Goal: Task Accomplishment & Management: Complete application form

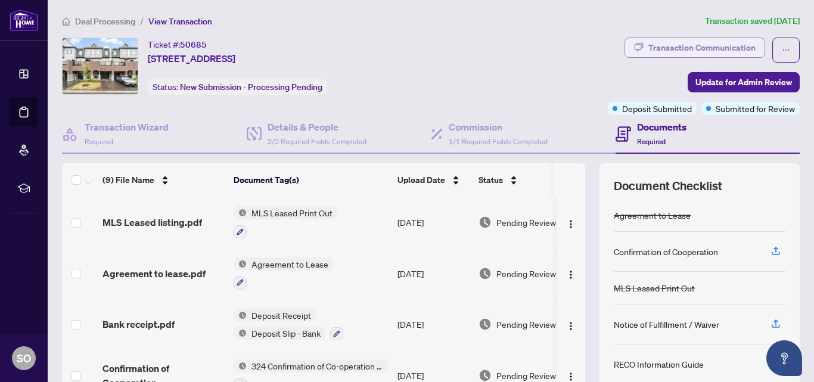
click at [710, 44] on div "Transaction Communication" at bounding box center [701, 47] width 107 height 19
type textarea "**********"
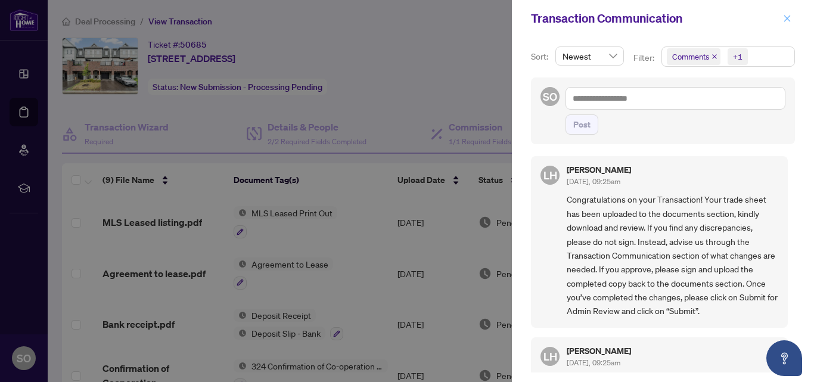
click at [788, 20] on icon "close" at bounding box center [787, 18] width 8 height 8
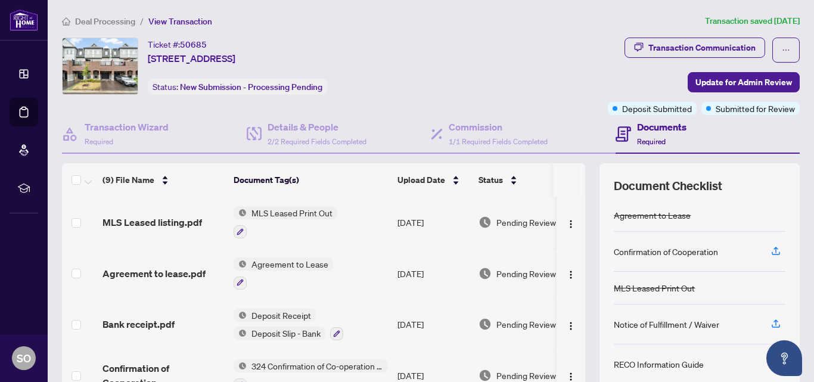
click at [644, 142] on span "Required" at bounding box center [651, 141] width 29 height 9
click at [617, 132] on icon at bounding box center [623, 133] width 15 height 15
click at [683, 144] on div "Documents Required" at bounding box center [708, 134] width 185 height 39
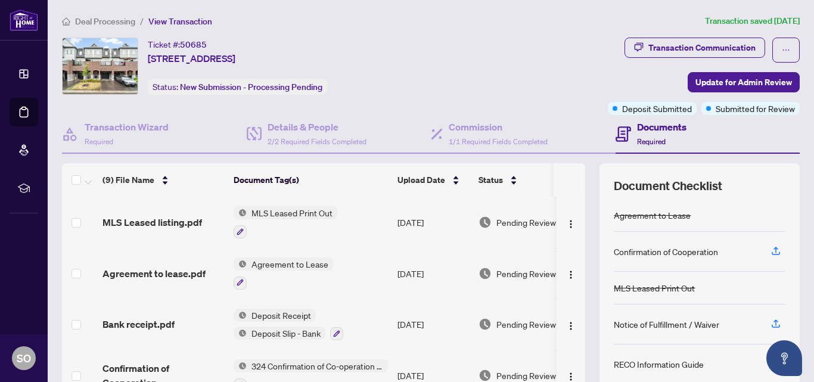
click at [658, 129] on h4 "Documents" at bounding box center [661, 127] width 49 height 14
click at [130, 138] on div "Transaction Wizard Required" at bounding box center [127, 134] width 84 height 28
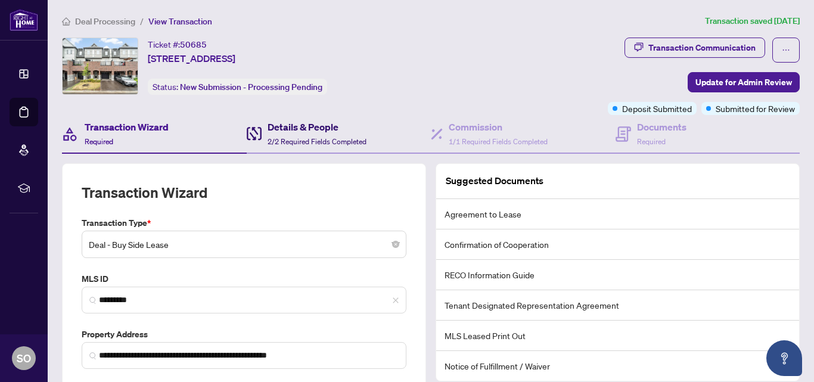
click at [300, 137] on span "2/2 Required Fields Completed" at bounding box center [317, 141] width 99 height 9
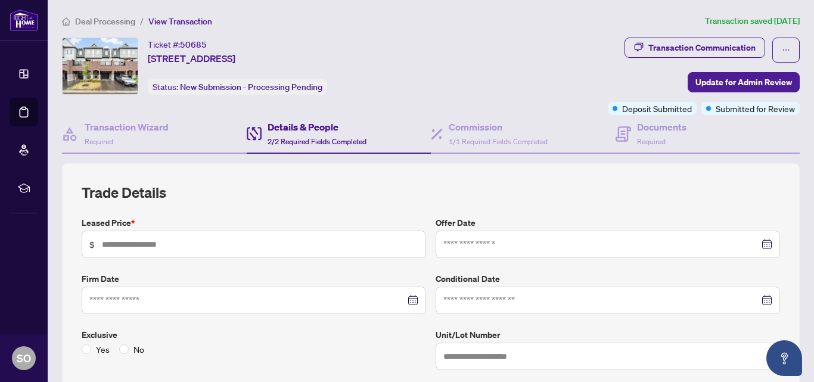
type input "*****"
type input "**********"
click at [477, 138] on span "1/1 Required Fields Completed" at bounding box center [498, 141] width 99 height 9
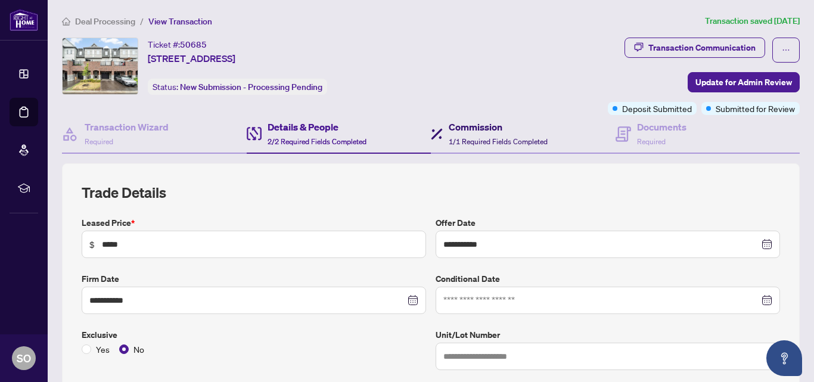
type textarea "**********"
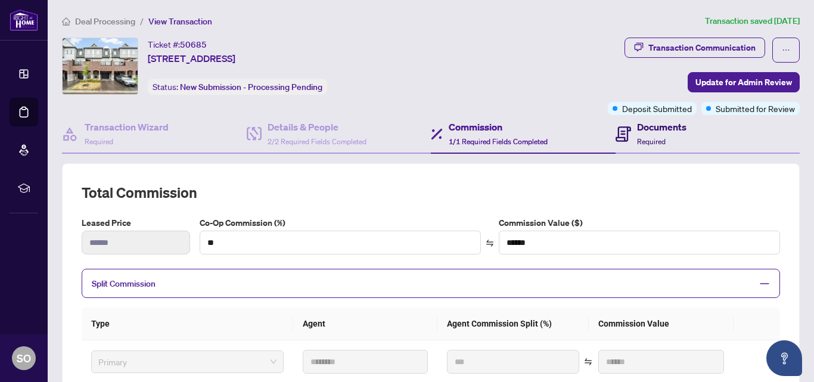
click at [637, 135] on div "Documents Required" at bounding box center [661, 134] width 49 height 28
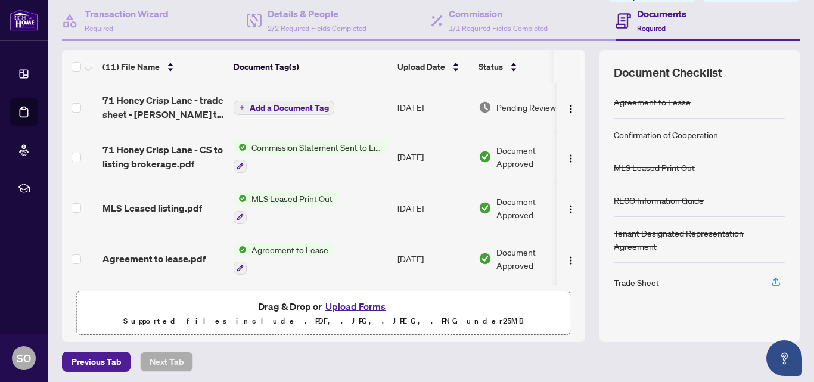
scroll to position [117, 0]
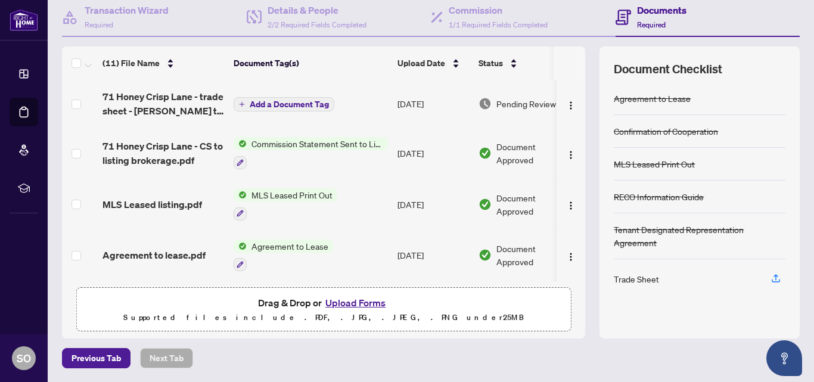
click at [724, 284] on div "Trade Sheet" at bounding box center [700, 278] width 172 height 39
click at [633, 279] on div "Trade Sheet" at bounding box center [636, 278] width 45 height 13
click at [771, 281] on icon "button" at bounding box center [776, 278] width 11 height 11
click at [771, 279] on icon "button" at bounding box center [776, 278] width 11 height 11
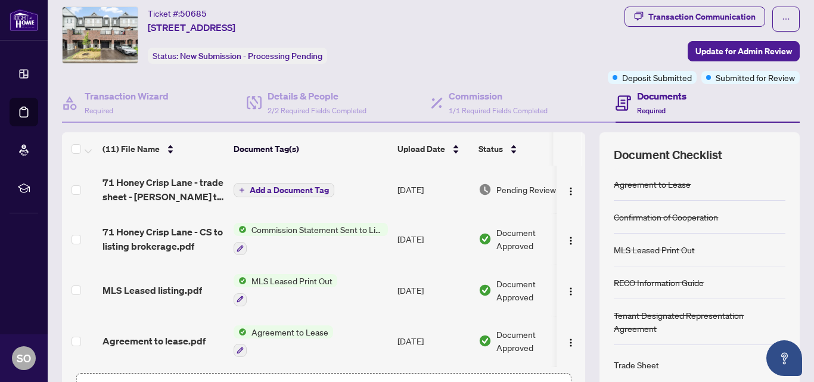
scroll to position [0, 0]
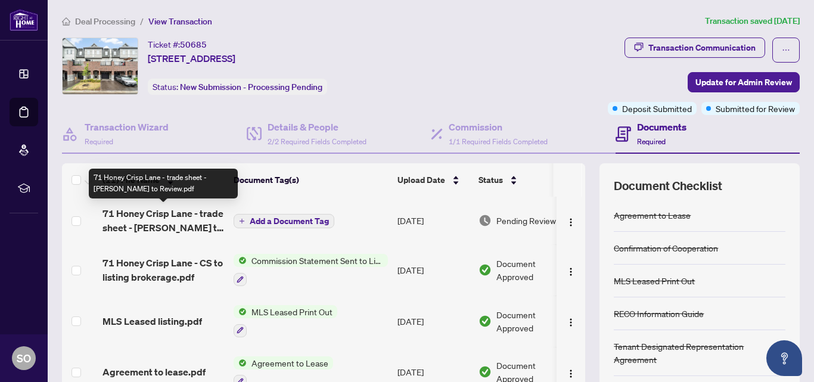
click at [173, 229] on span "71 Honey Crisp Lane - trade sheet - [PERSON_NAME] to Review.pdf" at bounding box center [163, 220] width 122 height 29
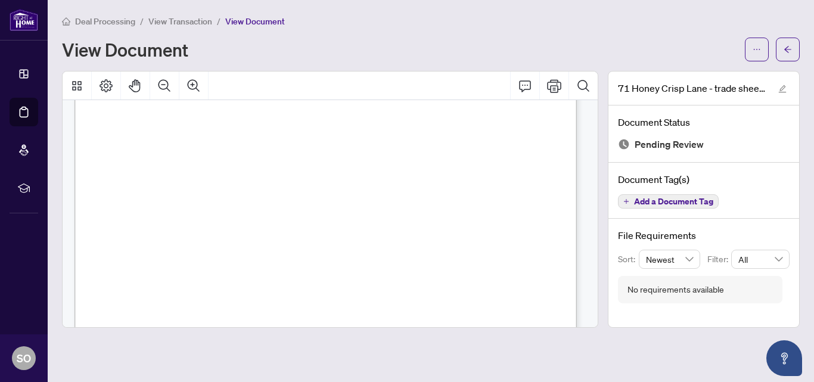
scroll to position [203, 0]
click at [556, 85] on icon "Print" at bounding box center [554, 85] width 14 height 13
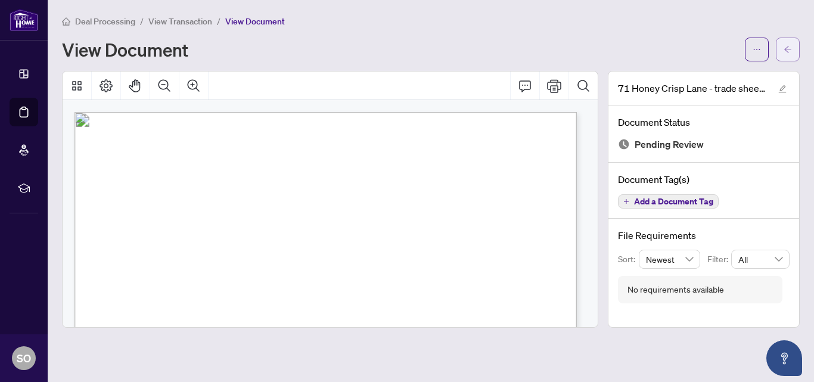
click at [788, 48] on icon "arrow-left" at bounding box center [788, 49] width 8 height 8
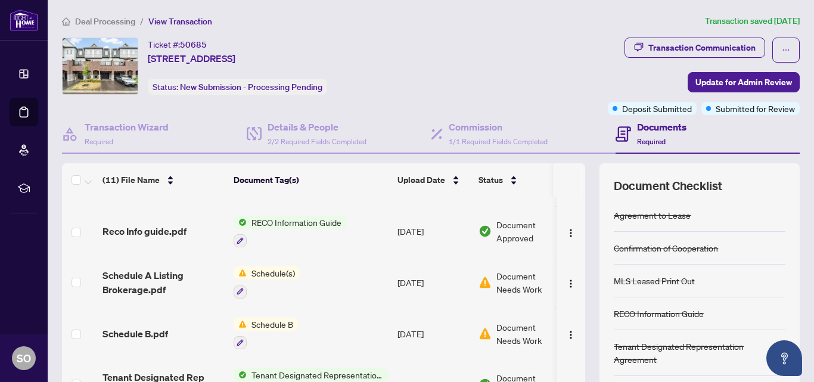
scroll to position [295, 0]
click at [566, 281] on img "button" at bounding box center [571, 283] width 10 height 10
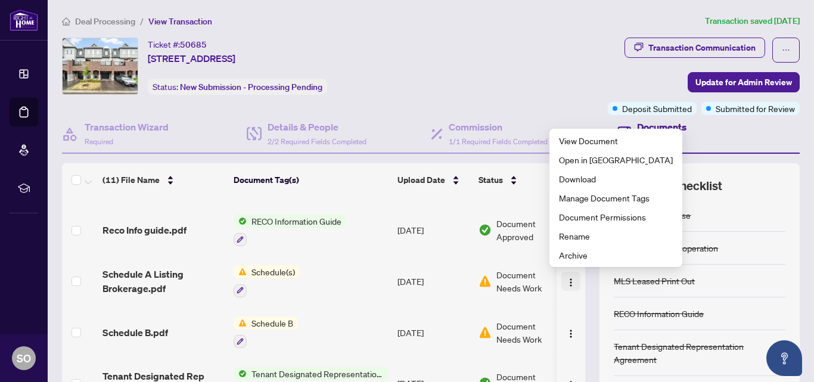
click at [566, 281] on img "button" at bounding box center [571, 283] width 10 height 10
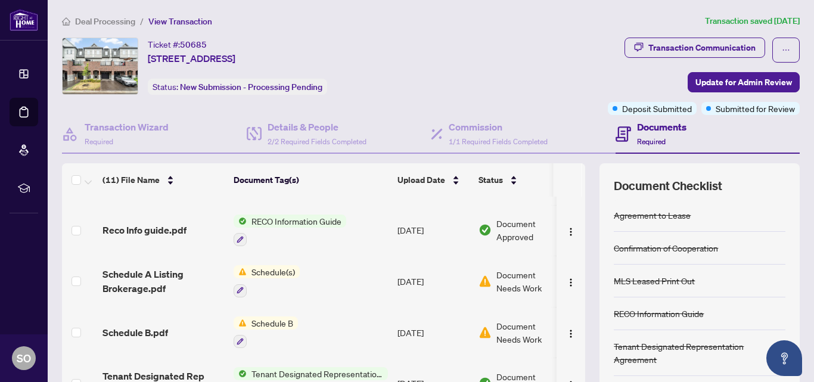
click at [514, 286] on span "Document Needs Work" at bounding box center [527, 281] width 62 height 26
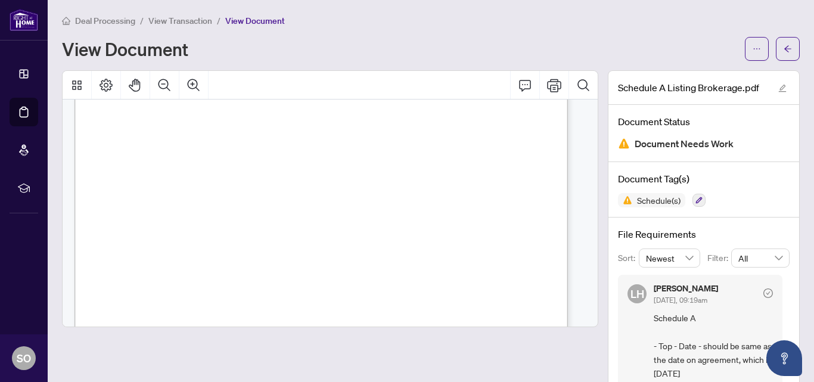
scroll to position [928, 0]
click at [547, 85] on icon "Print" at bounding box center [554, 85] width 14 height 13
click at [784, 49] on icon "arrow-left" at bounding box center [788, 49] width 8 height 8
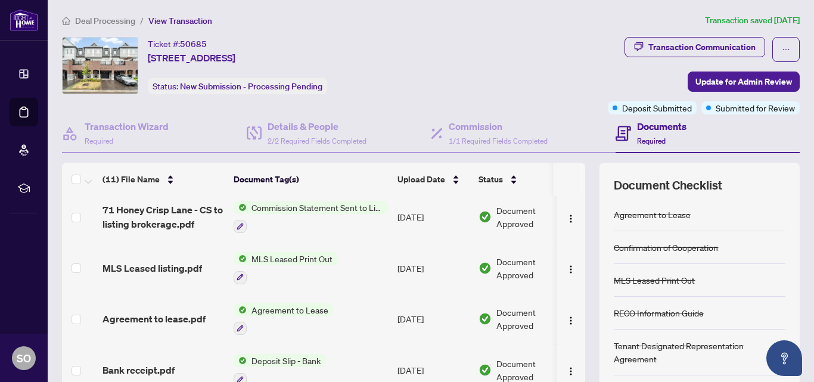
scroll to position [20, 0]
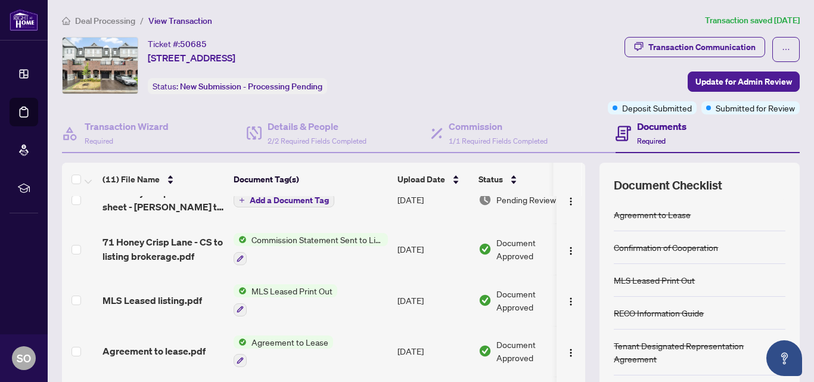
click at [294, 240] on span "Commission Statement Sent to Listing Brokerage" at bounding box center [317, 239] width 141 height 13
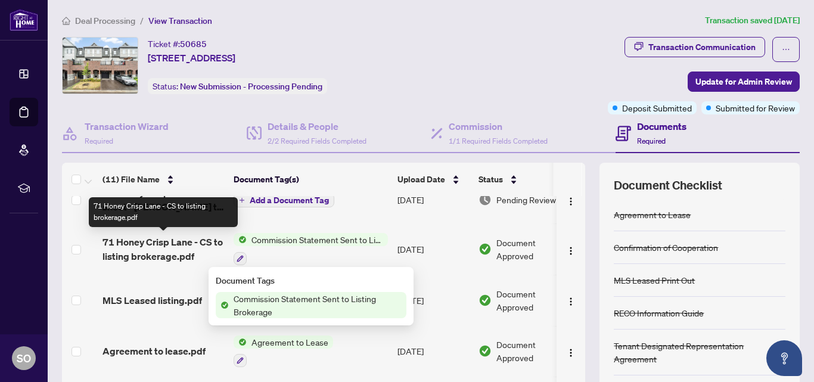
click at [181, 250] on span "71 Honey Crisp Lane - CS to listing brokerage.pdf" at bounding box center [163, 249] width 122 height 29
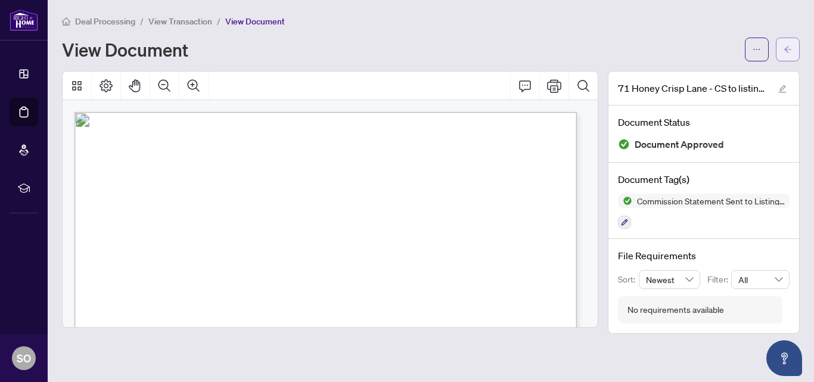
click at [785, 46] on icon "arrow-left" at bounding box center [788, 49] width 8 height 8
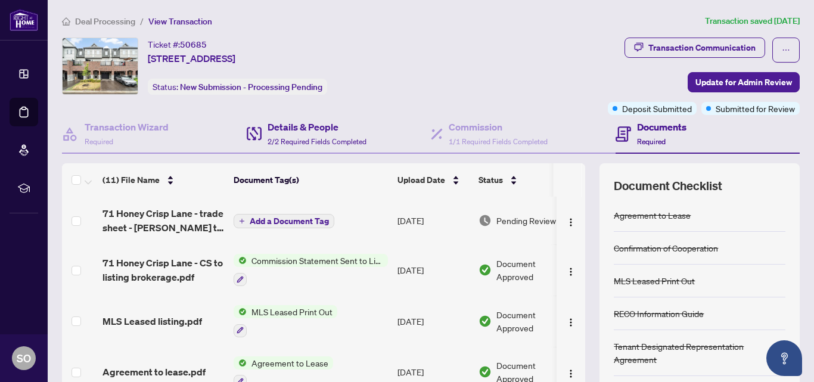
click at [394, 127] on div "Details & People 2/2 Required Fields Completed" at bounding box center [339, 134] width 185 height 39
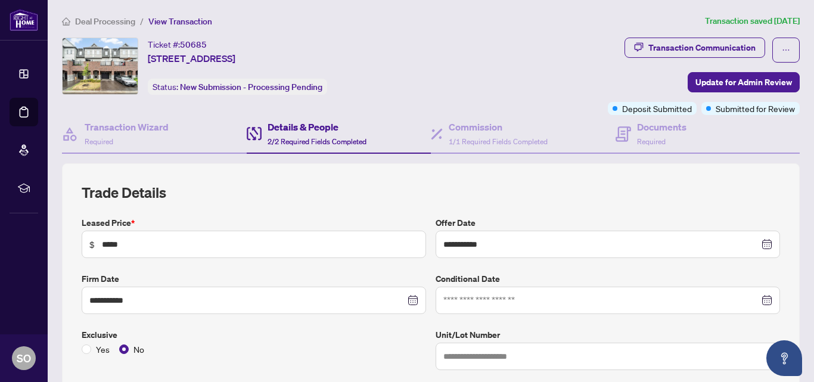
type input "**********"
click at [650, 137] on span "Required" at bounding box center [651, 141] width 29 height 9
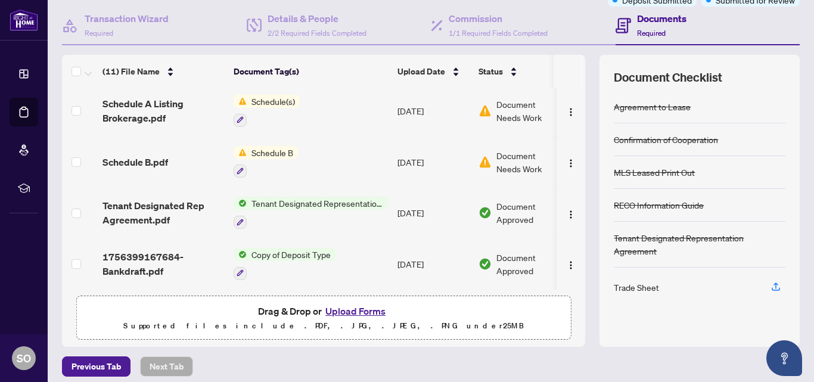
scroll to position [117, 0]
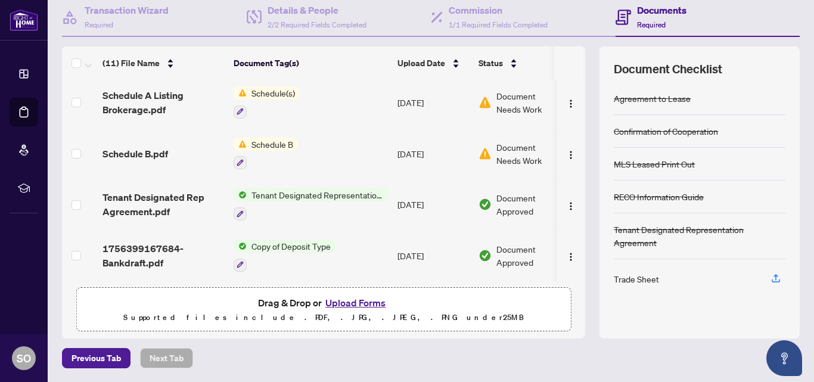
click at [343, 301] on button "Upload Forms" at bounding box center [355, 302] width 67 height 15
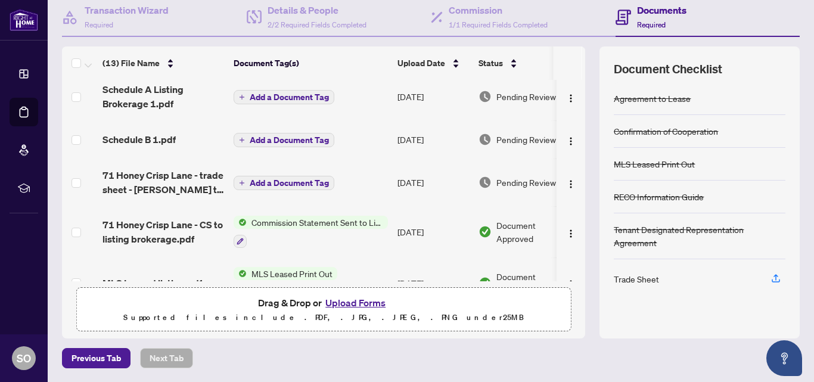
scroll to position [0, 0]
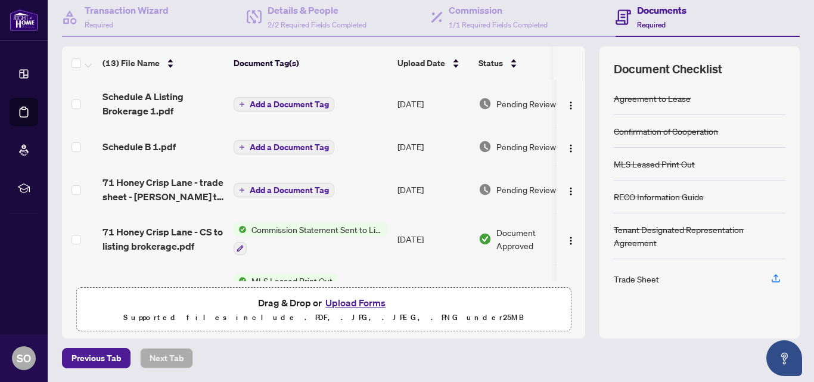
click at [272, 102] on span "Add a Document Tag" at bounding box center [289, 104] width 79 height 8
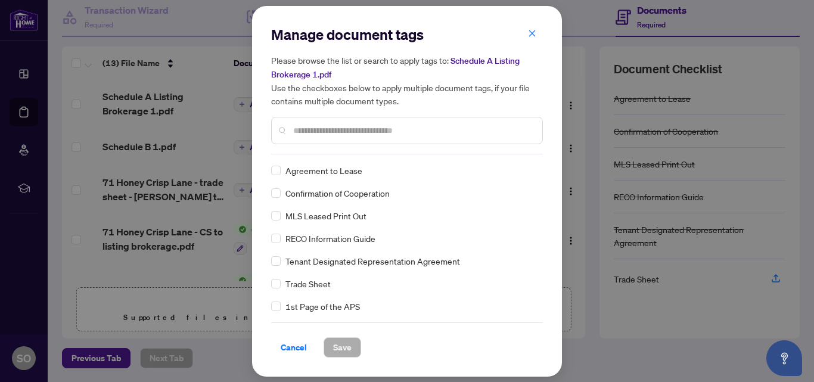
click at [296, 129] on input "text" at bounding box center [413, 130] width 240 height 13
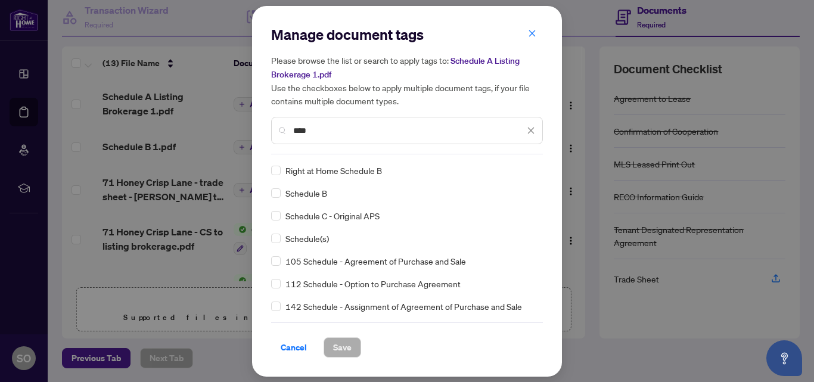
type input "****"
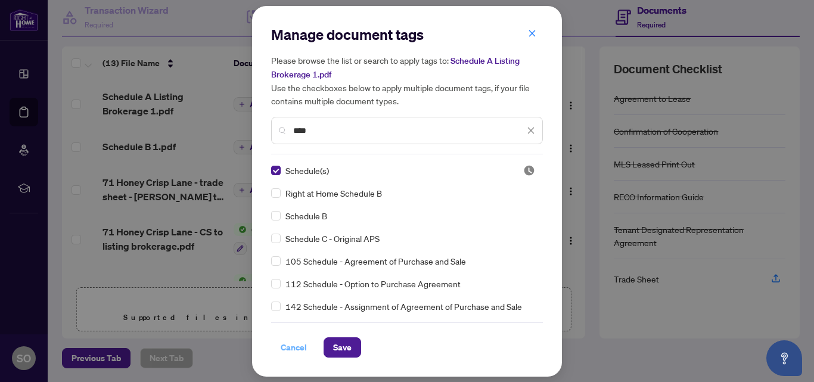
click at [296, 344] on span "Cancel" at bounding box center [294, 347] width 26 height 19
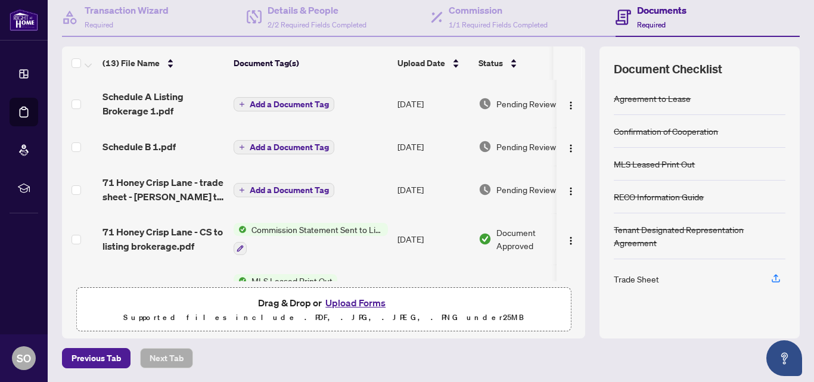
click at [263, 105] on span "Add a Document Tag" at bounding box center [289, 104] width 79 height 8
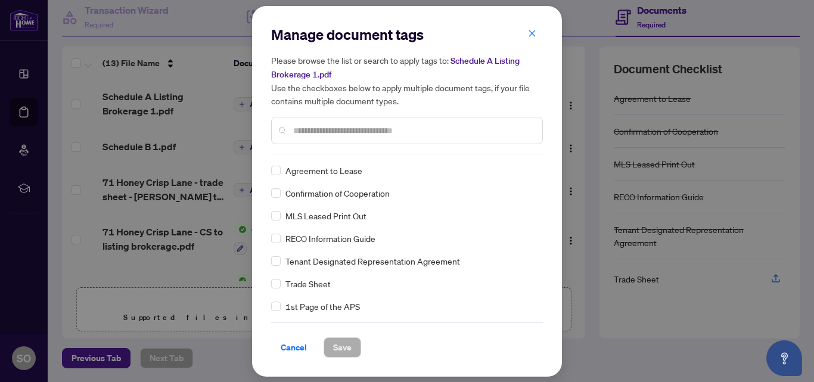
click at [300, 130] on input "text" at bounding box center [413, 130] width 240 height 13
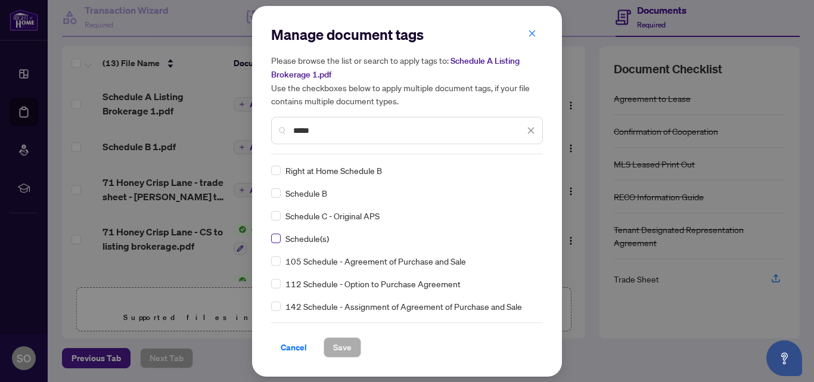
type input "*****"
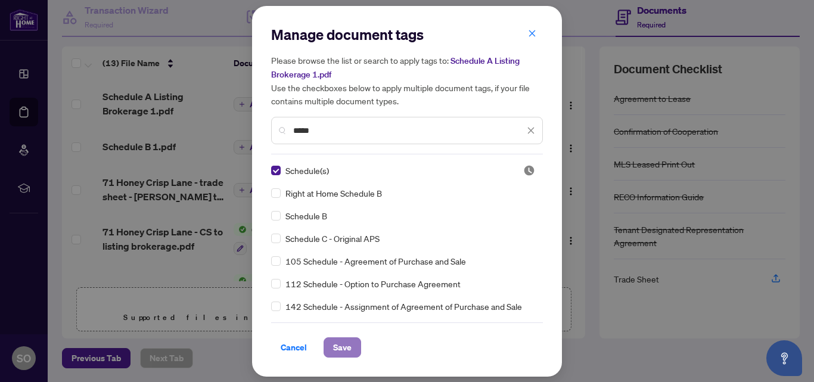
click at [341, 351] on span "Save" at bounding box center [342, 347] width 18 height 19
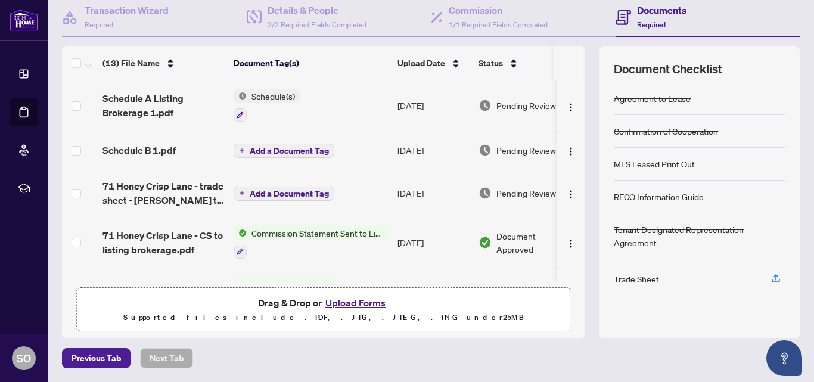
click at [260, 150] on span "Add a Document Tag" at bounding box center [289, 151] width 79 height 8
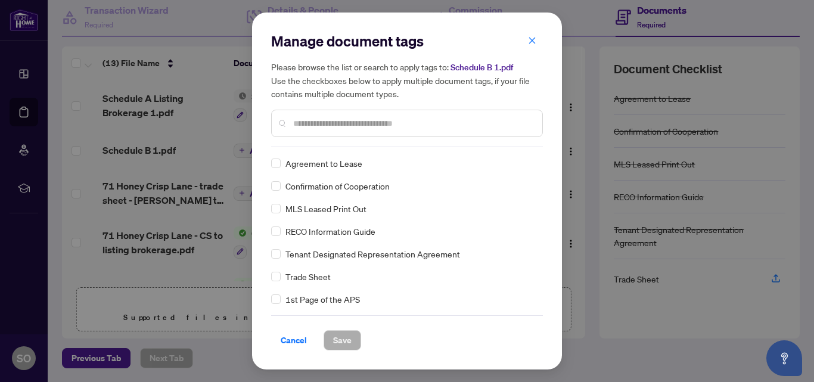
click at [296, 126] on input "text" at bounding box center [413, 123] width 240 height 13
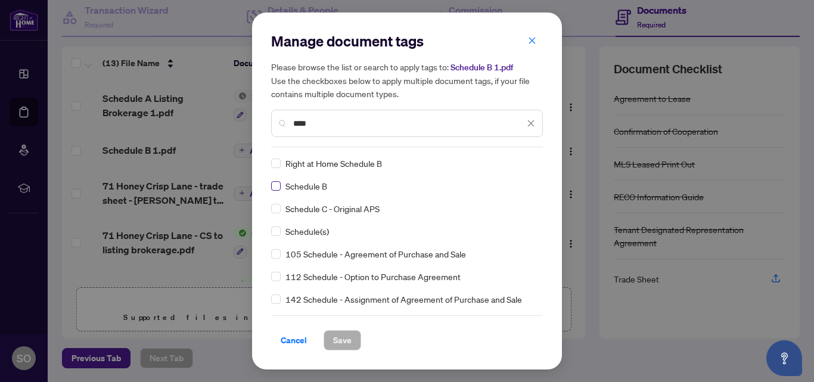
type input "****"
click at [347, 340] on span "Save" at bounding box center [342, 340] width 18 height 19
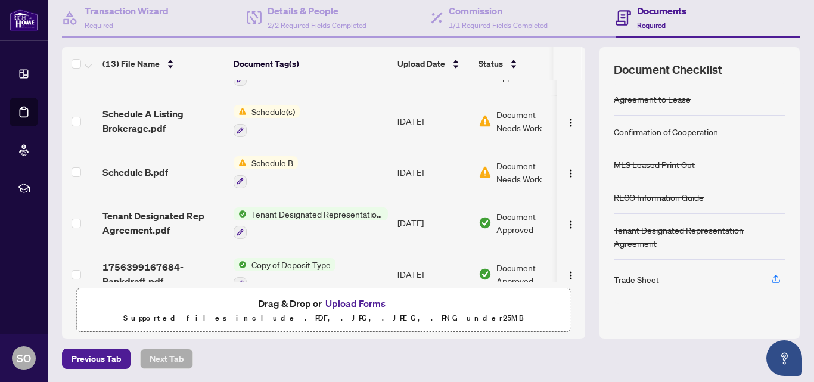
scroll to position [460, 0]
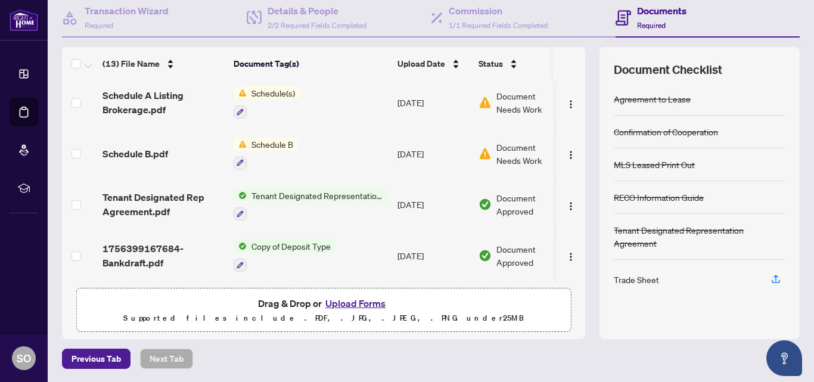
click at [347, 303] on button "Upload Forms" at bounding box center [355, 303] width 67 height 15
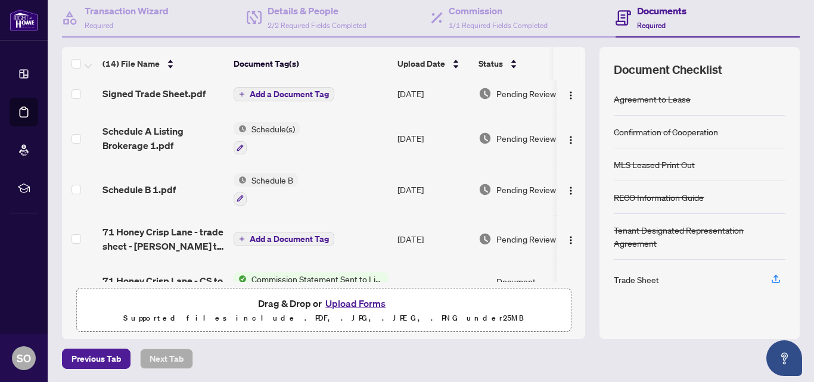
scroll to position [0, 0]
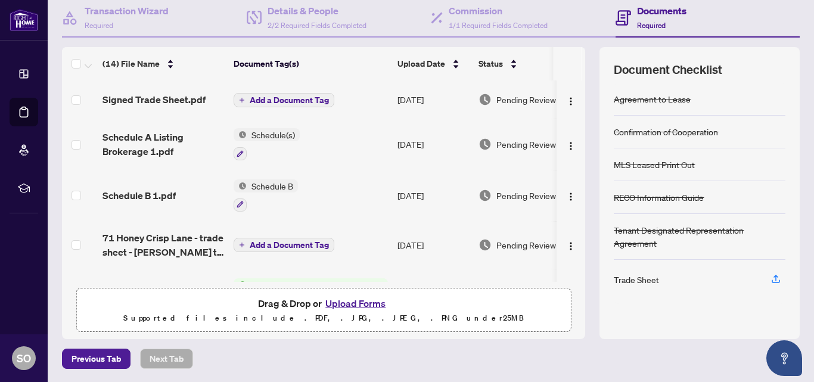
click at [269, 98] on span "Add a Document Tag" at bounding box center [289, 100] width 79 height 8
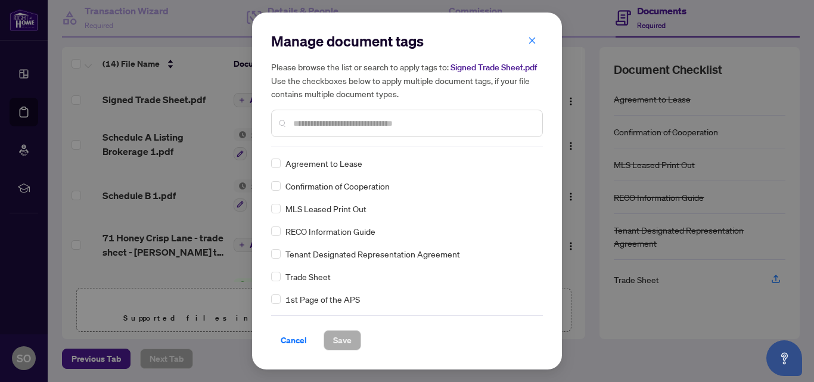
click at [324, 126] on input "text" at bounding box center [413, 123] width 240 height 13
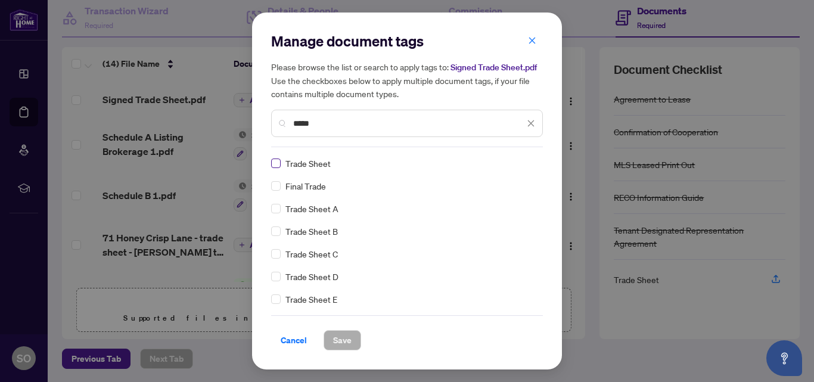
type input "*****"
click at [348, 335] on span "Save" at bounding box center [342, 340] width 18 height 19
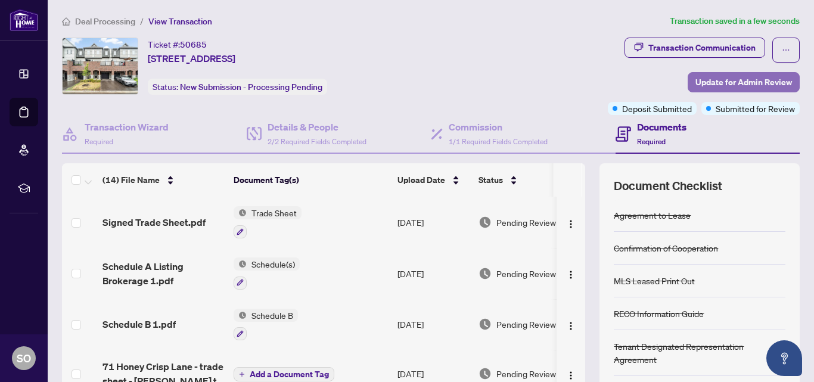
click at [709, 82] on span "Update for Admin Review" at bounding box center [743, 82] width 97 height 19
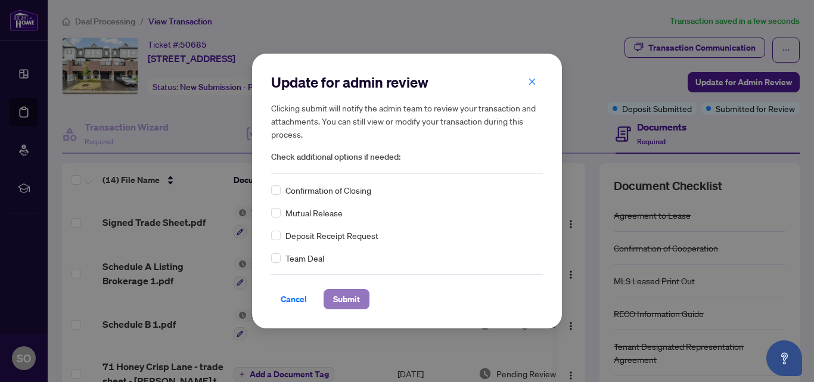
click at [344, 300] on span "Submit" at bounding box center [346, 299] width 27 height 19
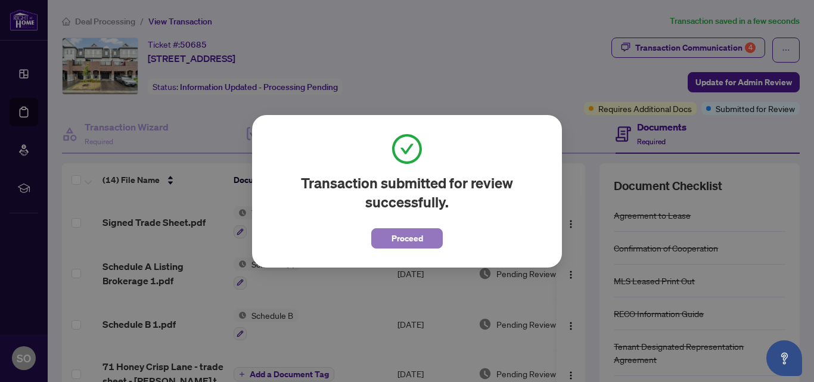
click at [403, 241] on span "Proceed" at bounding box center [408, 238] width 32 height 19
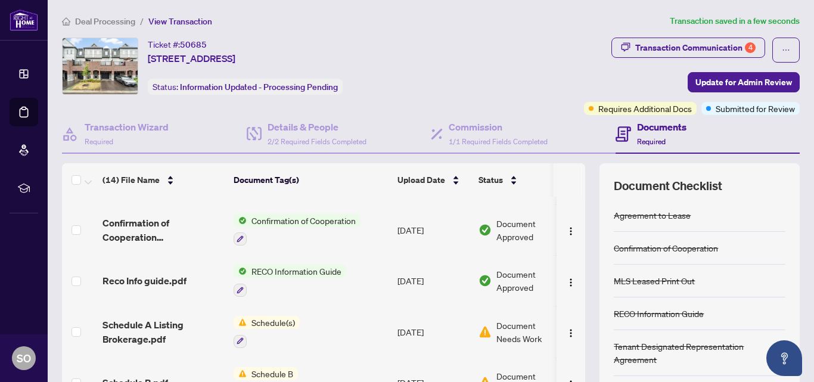
scroll to position [437, 0]
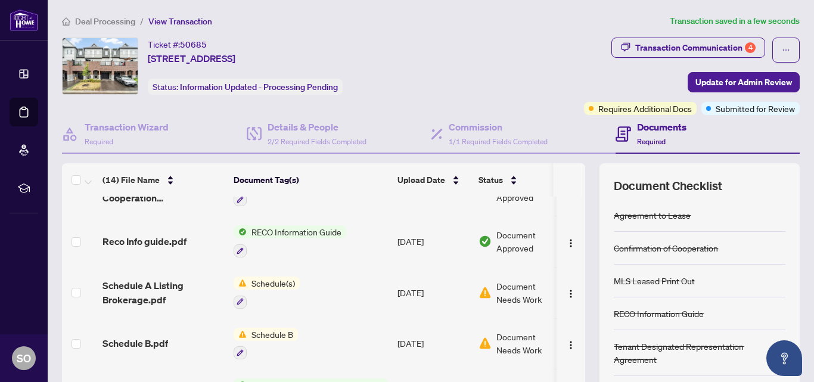
click at [507, 290] on span "Document Needs Work" at bounding box center [527, 292] width 62 height 26
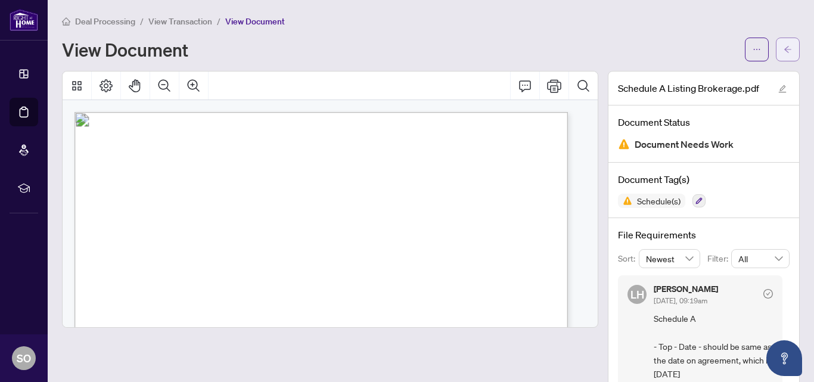
click at [784, 49] on icon "arrow-left" at bounding box center [787, 49] width 7 height 7
